Goal: Information Seeking & Learning: Learn about a topic

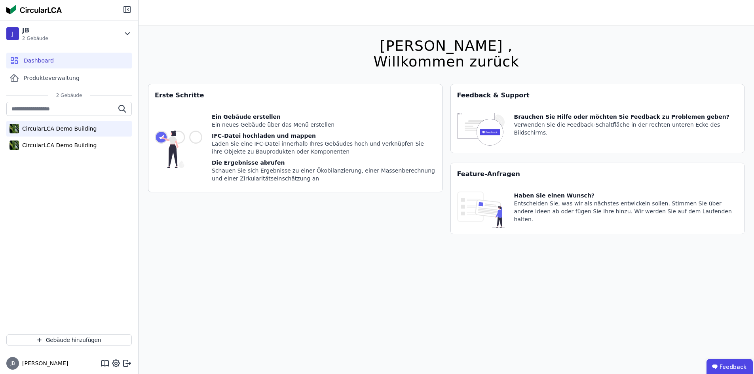
click at [53, 125] on div "CircularLCA Demo Building" at bounding box center [58, 129] width 78 height 8
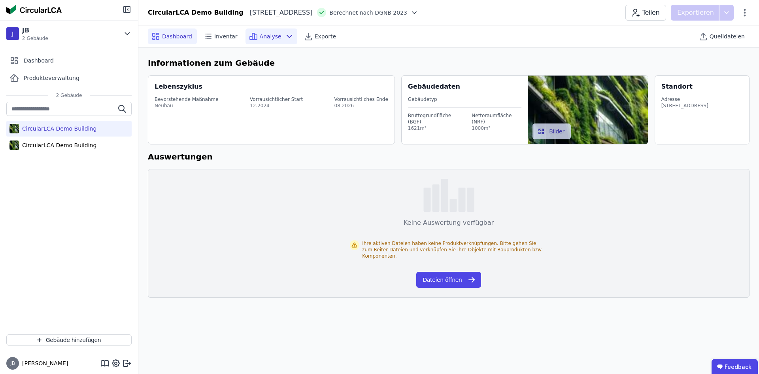
click at [249, 36] on icon at bounding box center [253, 36] width 9 height 9
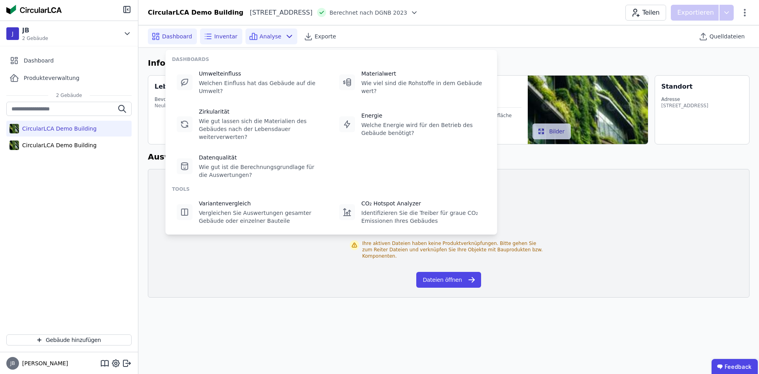
click at [237, 39] on div "Inventar" at bounding box center [221, 36] width 42 height 16
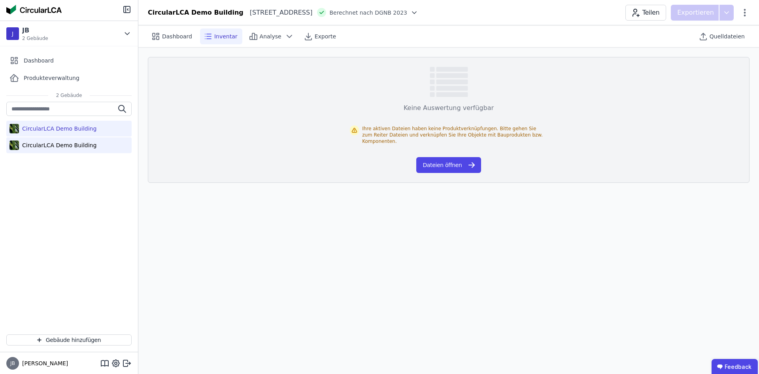
click at [40, 144] on div "CircularLCA Demo Building" at bounding box center [58, 145] width 78 height 8
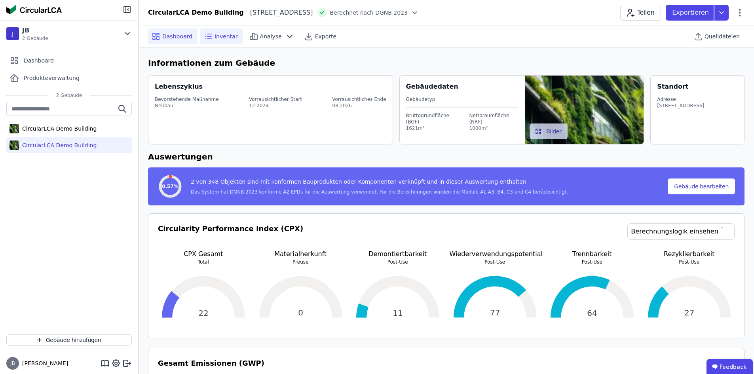
click at [223, 33] on span "Inventar" at bounding box center [225, 36] width 23 height 8
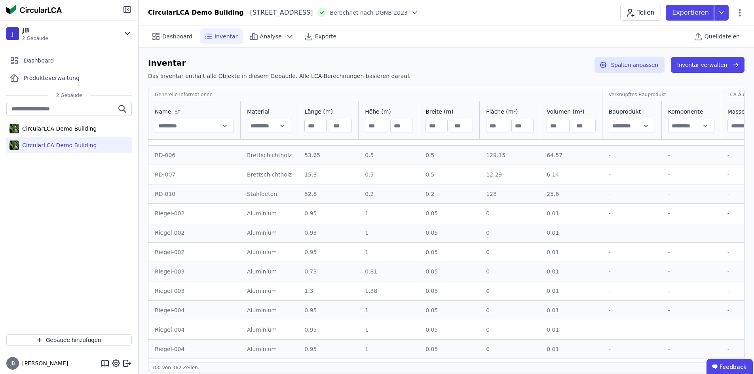
drag, startPoint x: 354, startPoint y: 161, endPoint x: 358, endPoint y: 226, distance: 65.4
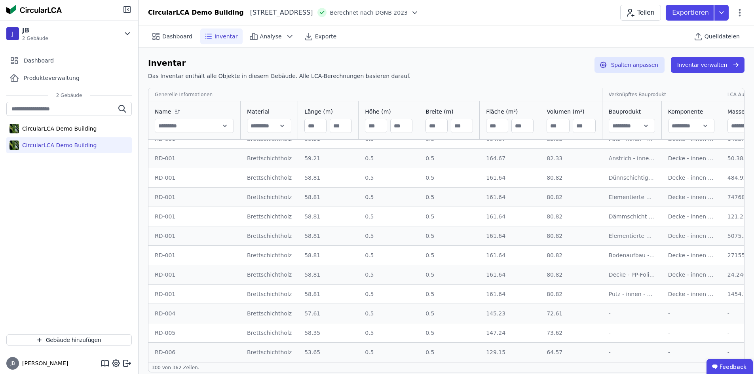
scroll to position [3999, 0]
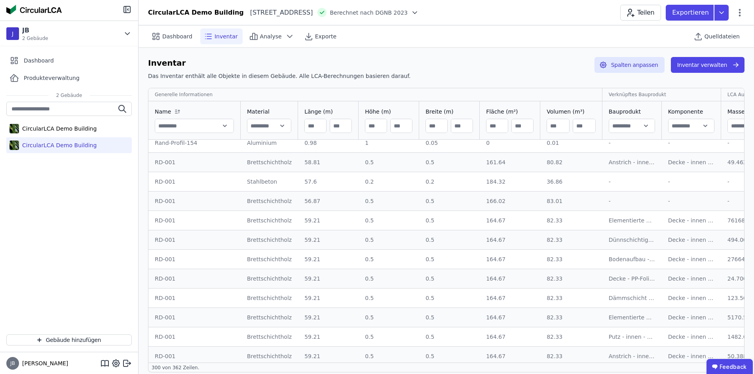
click at [34, 6] on img at bounding box center [33, 9] width 55 height 9
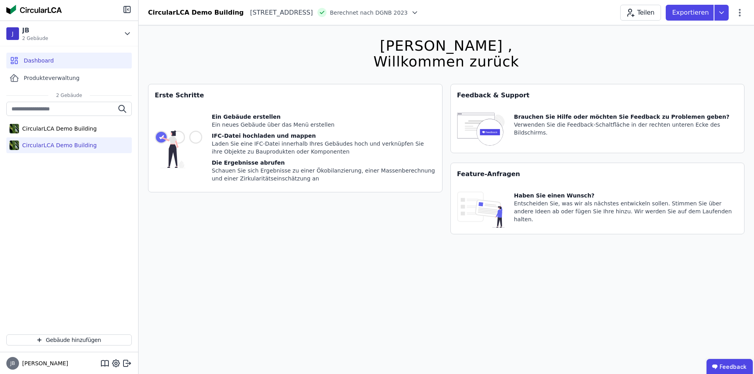
click at [61, 144] on div "CircularLCA Demo Building" at bounding box center [58, 145] width 78 height 8
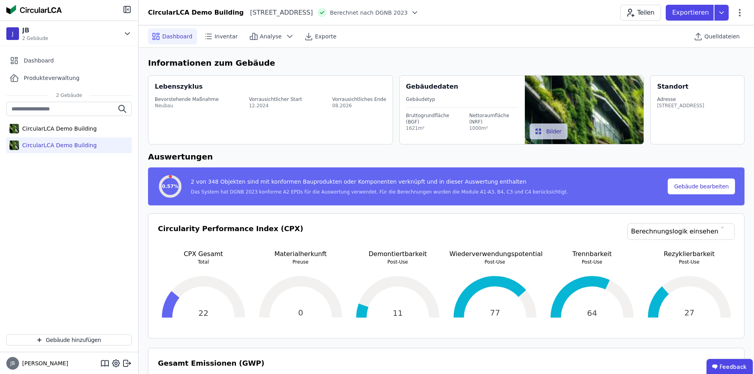
drag, startPoint x: 68, startPoint y: 13, endPoint x: 17, endPoint y: 13, distance: 51.8
click at [17, 13] on div at bounding box center [69, 10] width 138 height 21
click at [86, 5] on div at bounding box center [69, 10] width 138 height 21
drag, startPoint x: 487, startPoint y: 122, endPoint x: 455, endPoint y: 119, distance: 32.6
click at [455, 119] on div "Bruttogrundfläche (BGF) 1621m² Nettoraumfläche (NRF) 1000m²" at bounding box center [462, 120] width 112 height 24
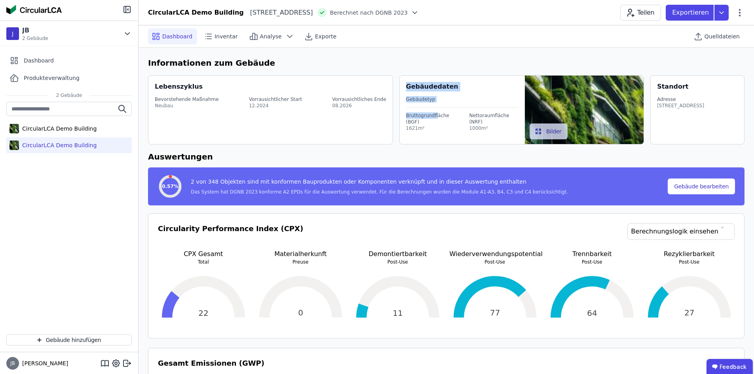
drag, startPoint x: 435, startPoint y: 118, endPoint x: 404, endPoint y: 84, distance: 45.6
click at [404, 84] on div "Gebäudedaten Gebäudetyp Bruttogrundfläche (BGF) 1621m² Nettoraumfläche (NRF) 10…" at bounding box center [521, 109] width 245 height 69
click at [443, 135] on div "Gebäudedaten Gebäudetyp Bruttogrundfläche (BGF) 1621m² Nettoraumfläche (NRF) 10…" at bounding box center [465, 110] width 119 height 68
drag, startPoint x: 64, startPoint y: 11, endPoint x: 16, endPoint y: 8, distance: 48.8
click at [16, 8] on div at bounding box center [69, 10] width 138 height 21
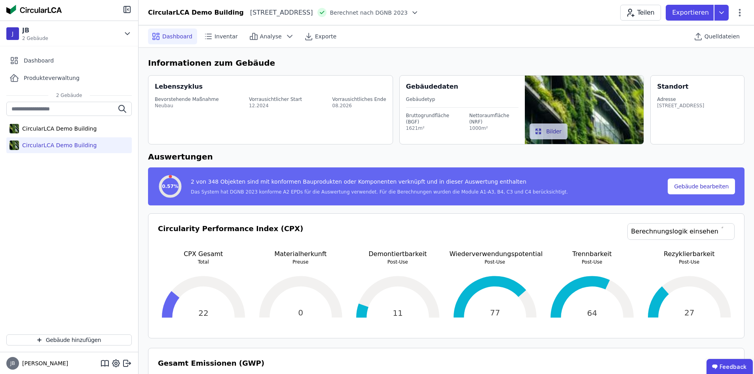
click at [57, 11] on img at bounding box center [33, 9] width 55 height 9
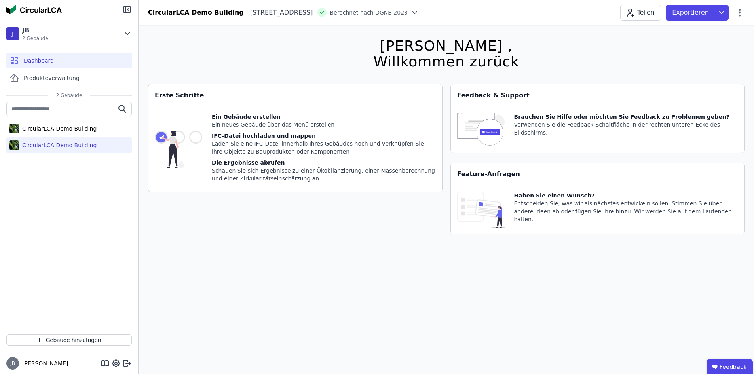
click at [58, 142] on div "CircularLCA Demo Building" at bounding box center [58, 145] width 78 height 8
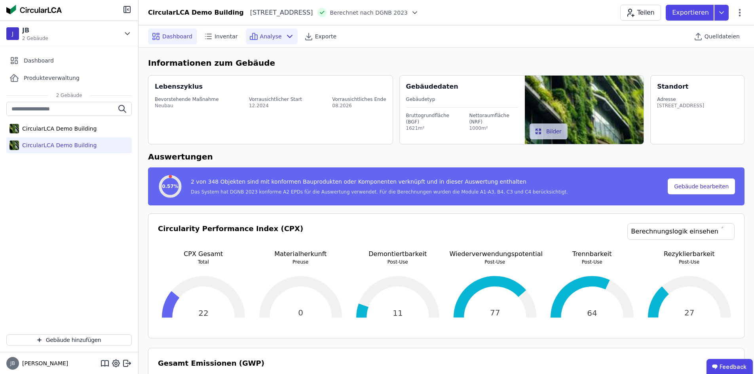
click at [260, 32] on span "Analyse" at bounding box center [271, 36] width 22 height 8
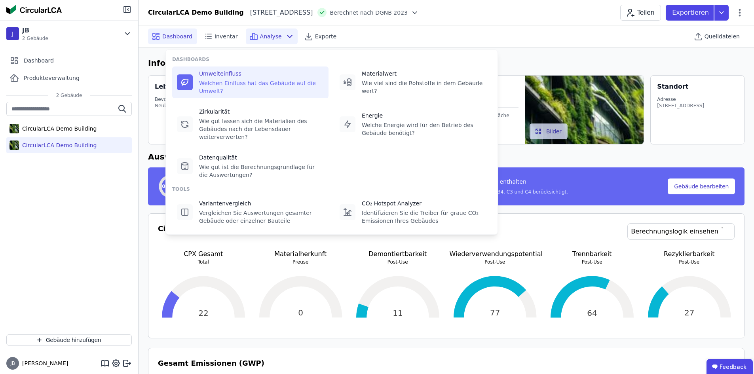
click at [227, 77] on div "Umwelteinfluss" at bounding box center [261, 74] width 125 height 8
